Goal: Task Accomplishment & Management: Manage account settings

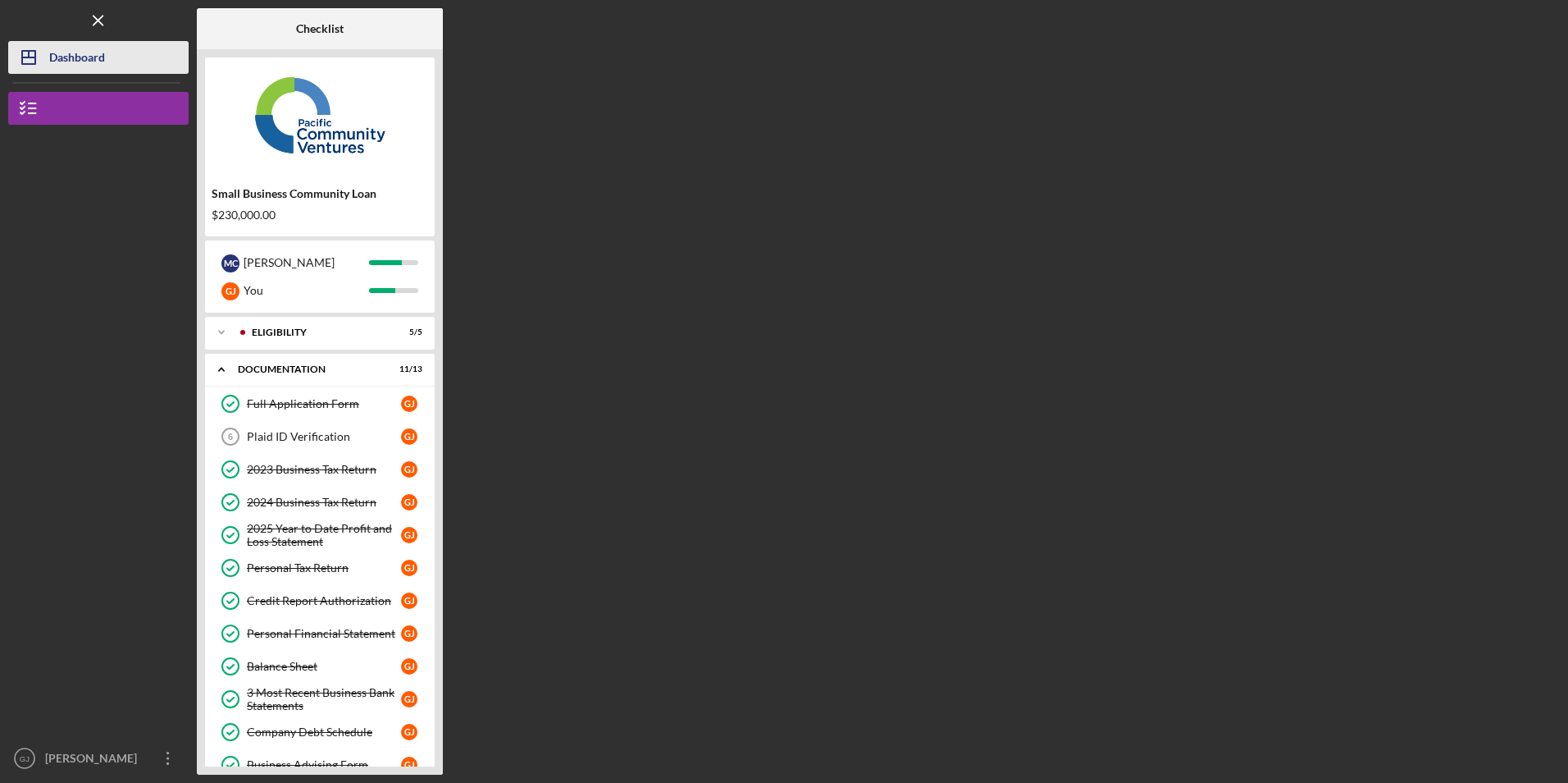
scroll to position [468, 0]
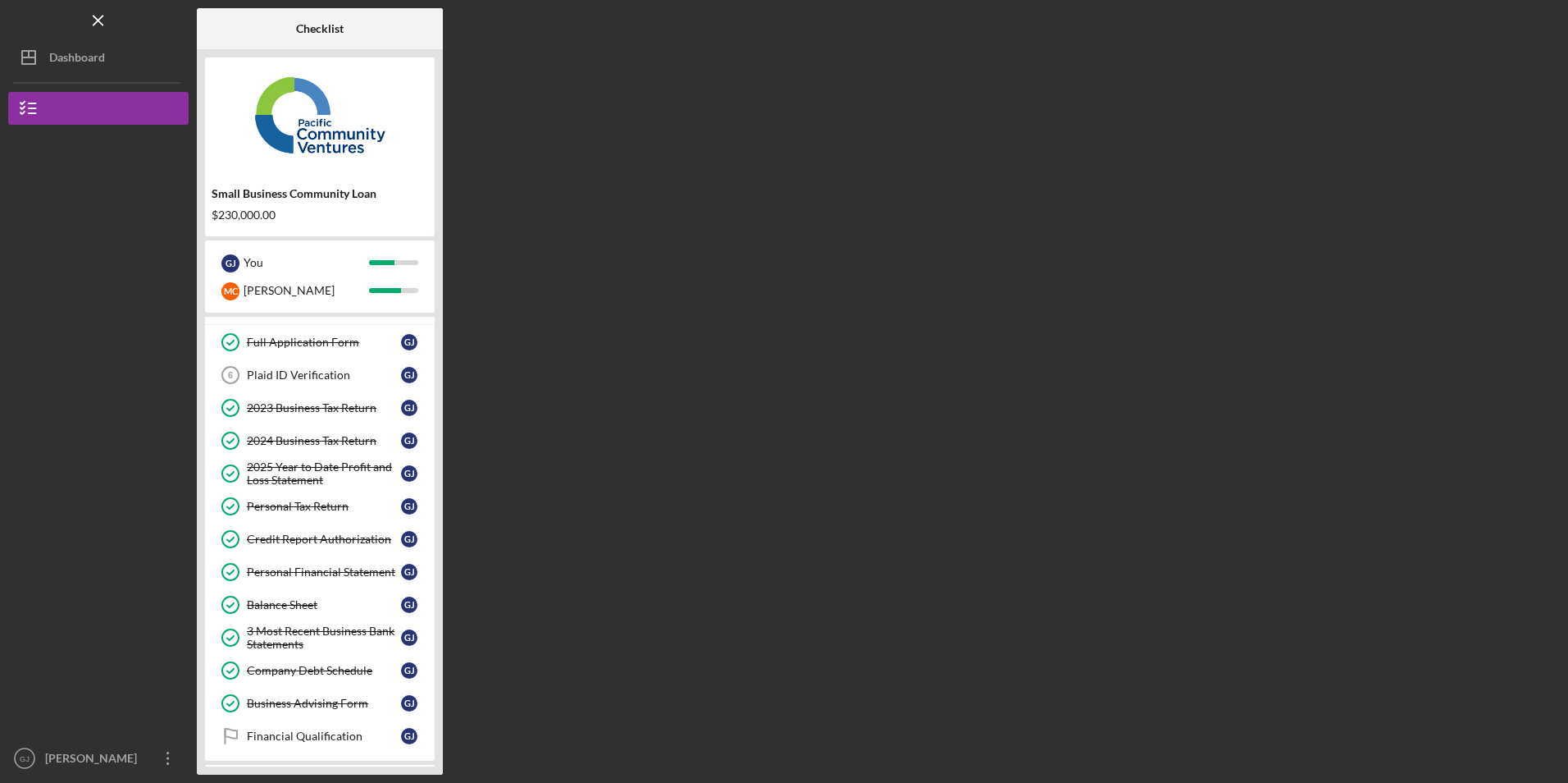
scroll to position [138, 0]
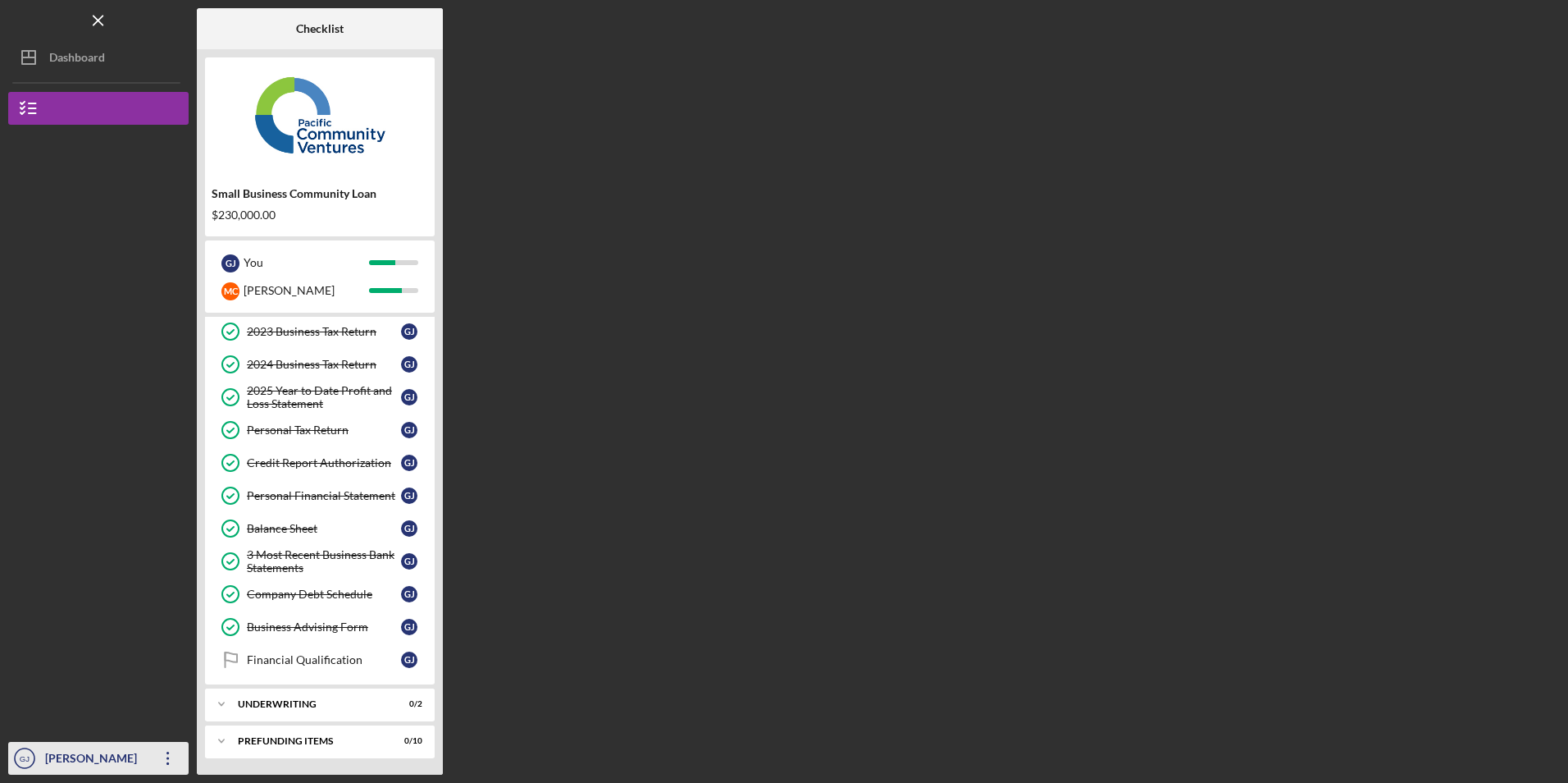
click at [171, 768] on icon "Icon/Overflow" at bounding box center [168, 759] width 41 height 41
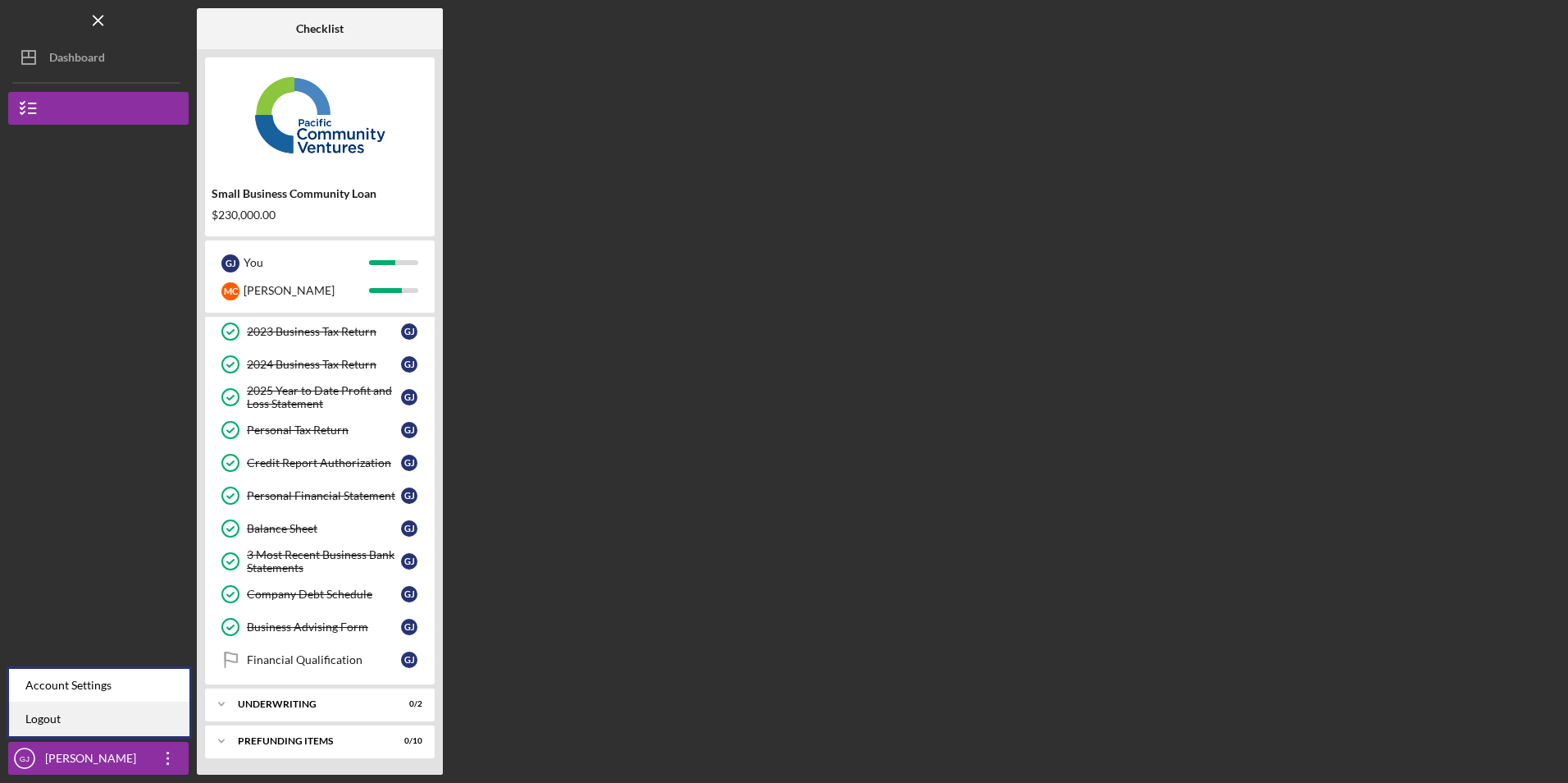
click at [140, 723] on link "Logout" at bounding box center [99, 719] width 181 height 34
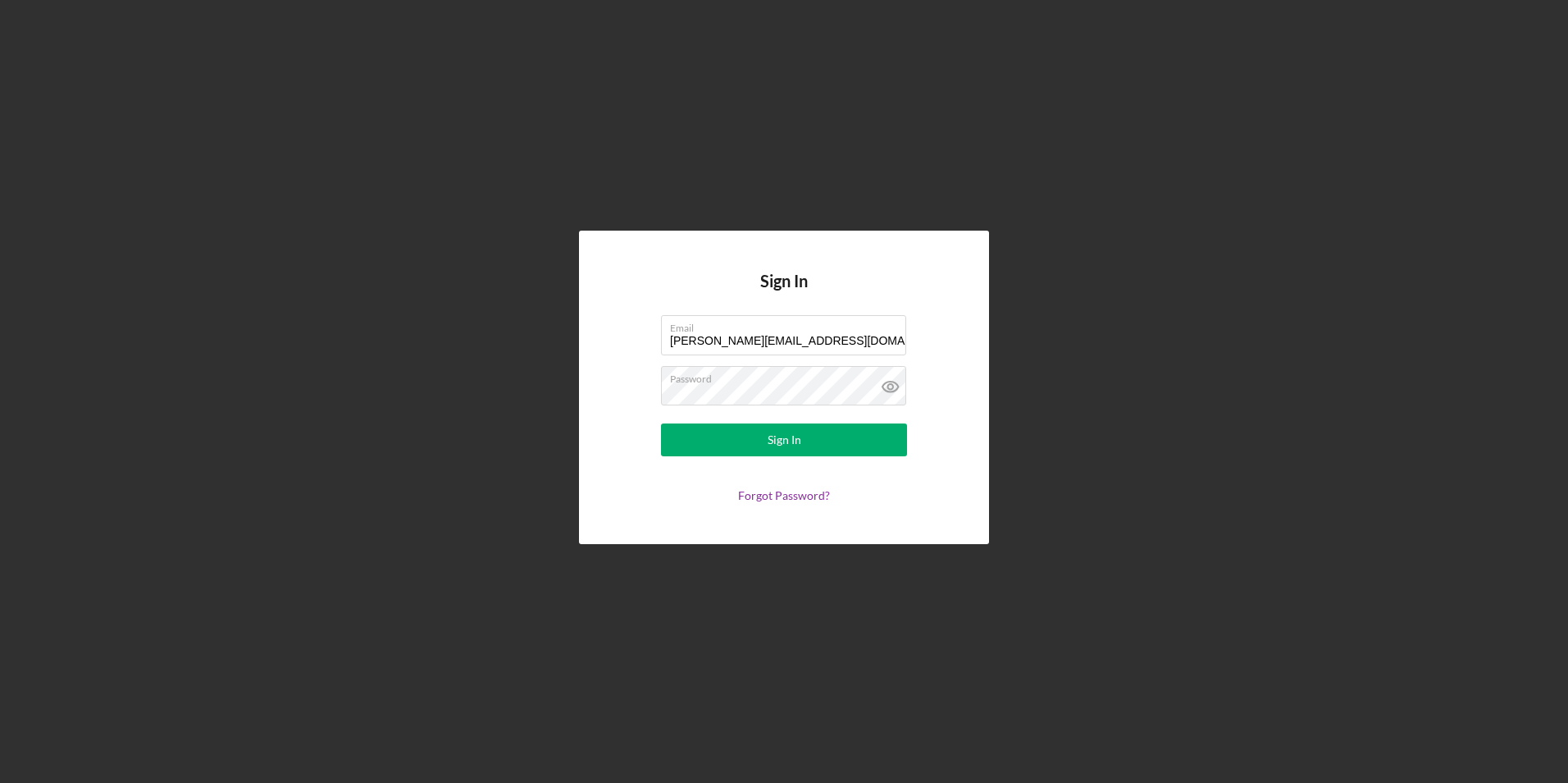
drag, startPoint x: 854, startPoint y: 338, endPoint x: 571, endPoint y: 346, distance: 283.1
click at [573, 346] on div "Sign In Email [PERSON_NAME][EMAIL_ADDRESS][DOMAIN_NAME] Password Sign In Forgot…" at bounding box center [784, 388] width 1552 height 775
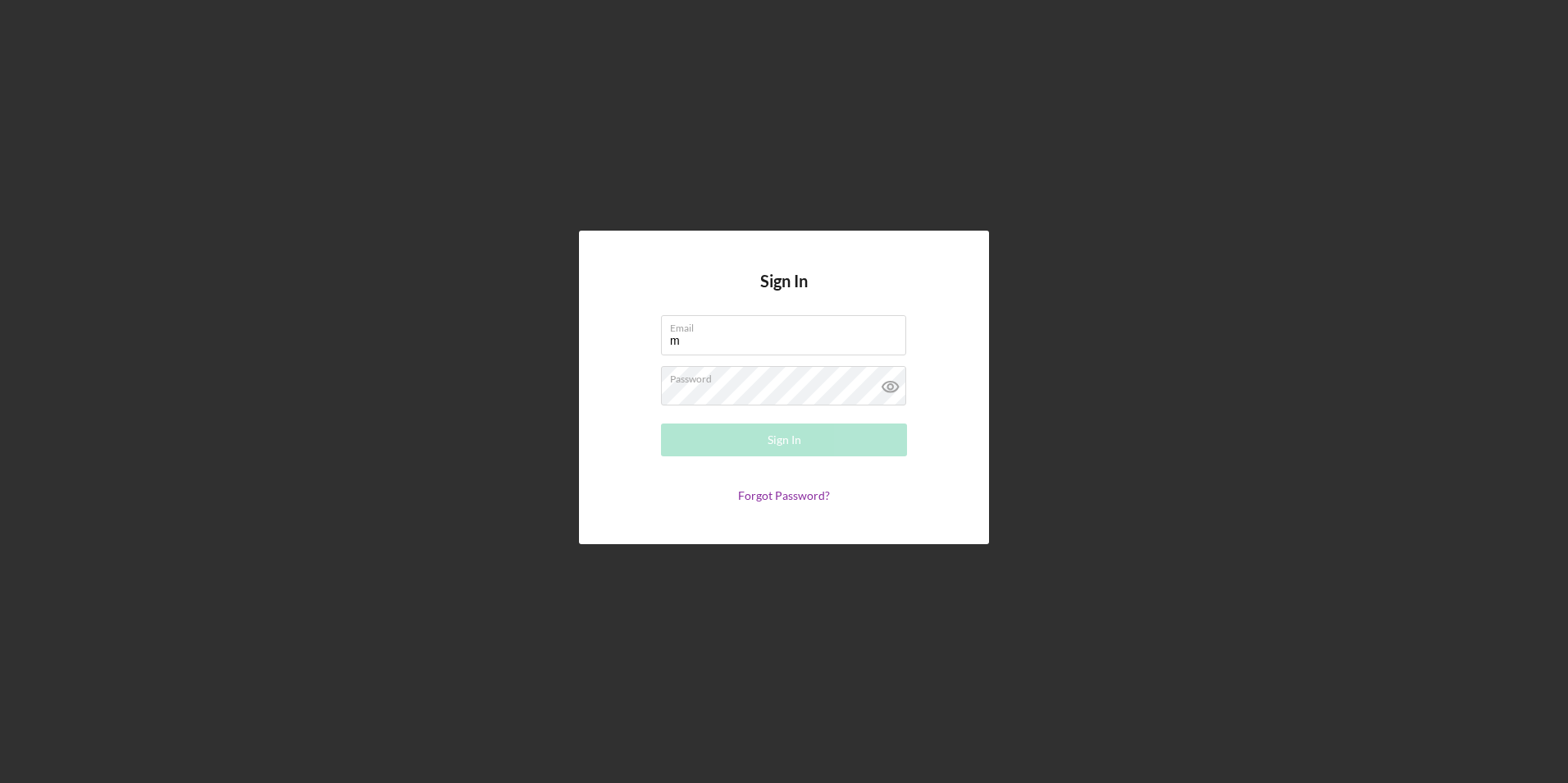
type input "[EMAIL_ADDRESS][DOMAIN_NAME]"
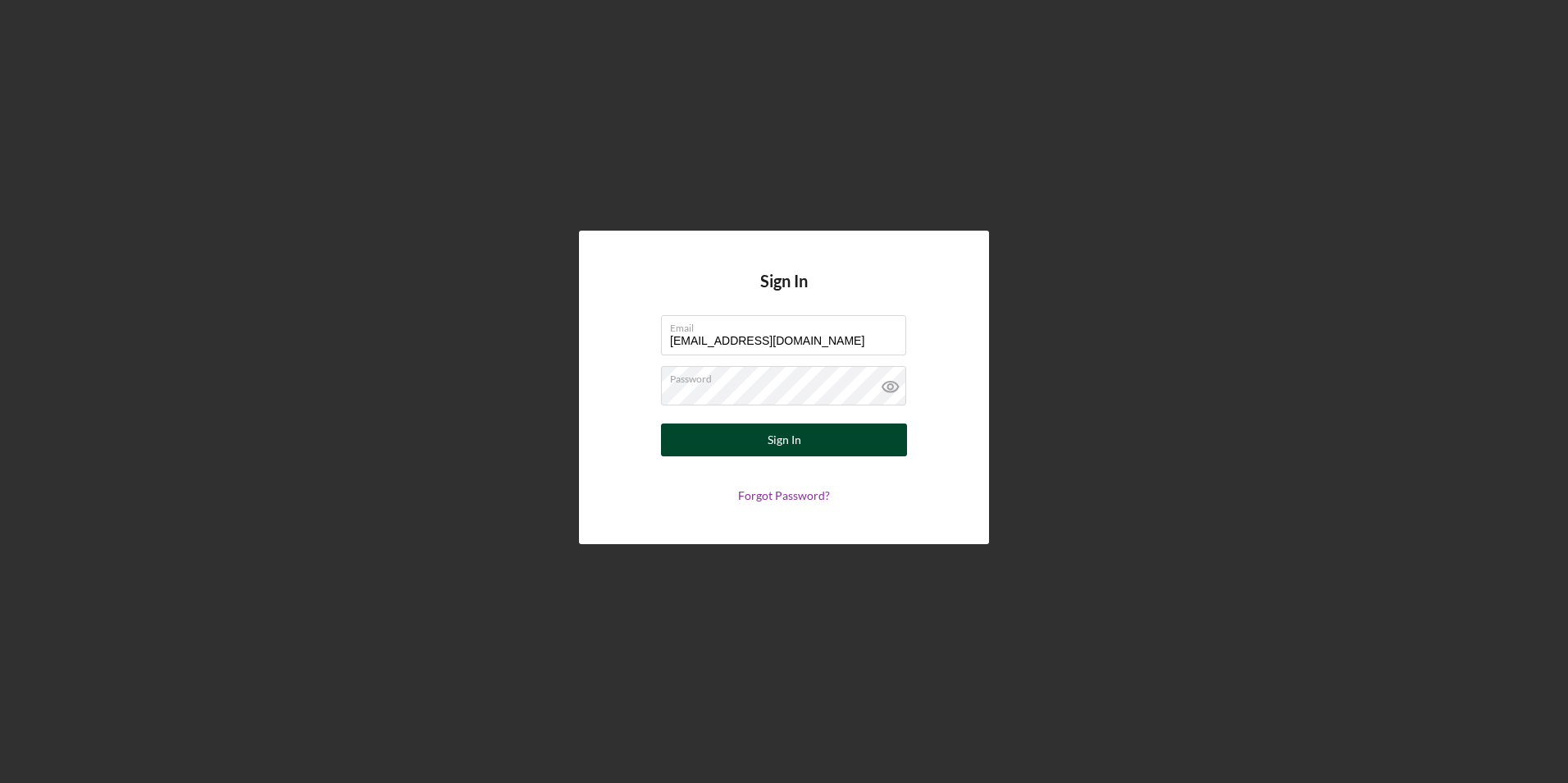
click at [761, 442] on button "Sign In" at bounding box center [784, 440] width 246 height 33
